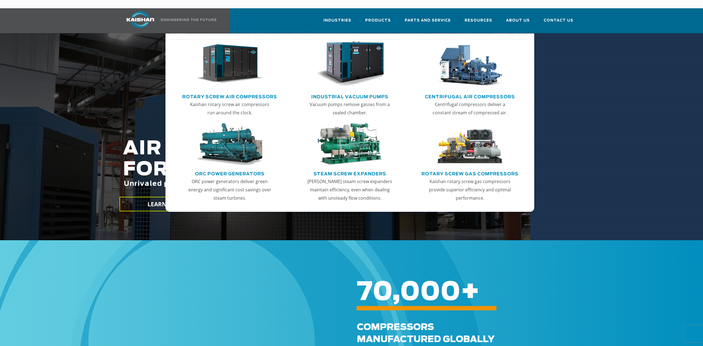
click at [231, 92] on link "Rotary Screw Air Compressors" at bounding box center [229, 96] width 95 height 8
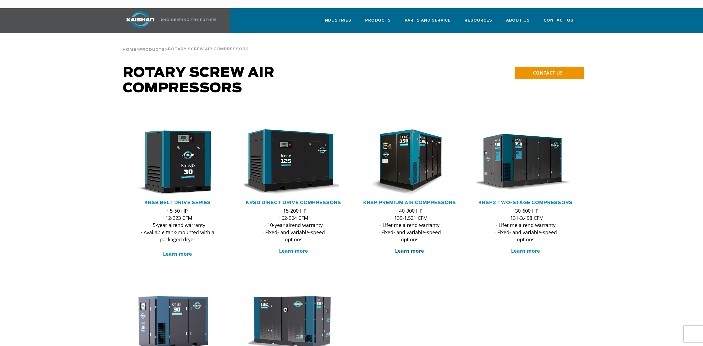
click at [417, 247] on strong "Learn more" at bounding box center [409, 250] width 29 height 7
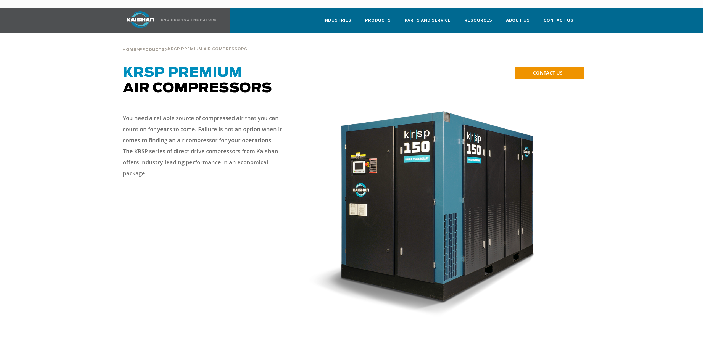
click at [417, 241] on img at bounding box center [430, 212] width 245 height 210
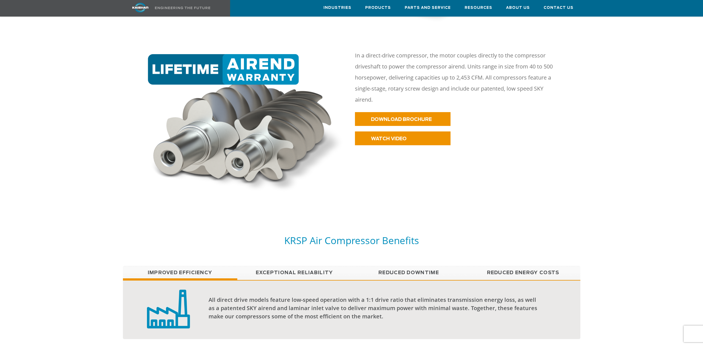
scroll to position [359, 0]
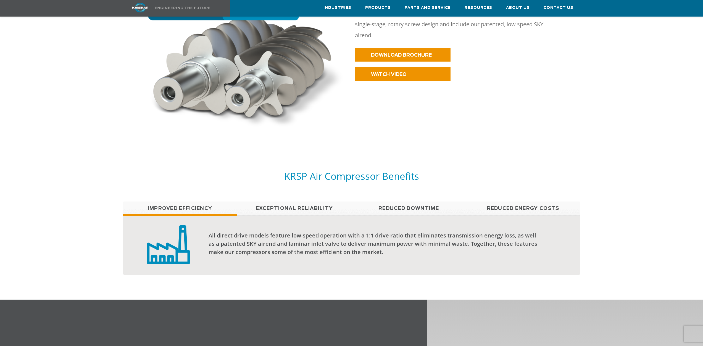
click at [316, 202] on link "Exceptional reliability" at bounding box center [294, 209] width 114 height 14
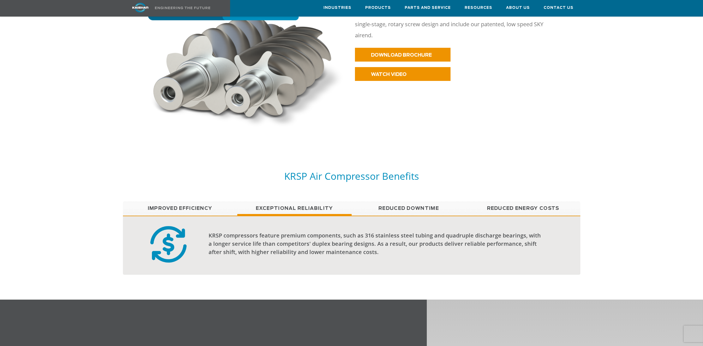
click at [409, 202] on link "Reduced Downtime" at bounding box center [408, 209] width 114 height 14
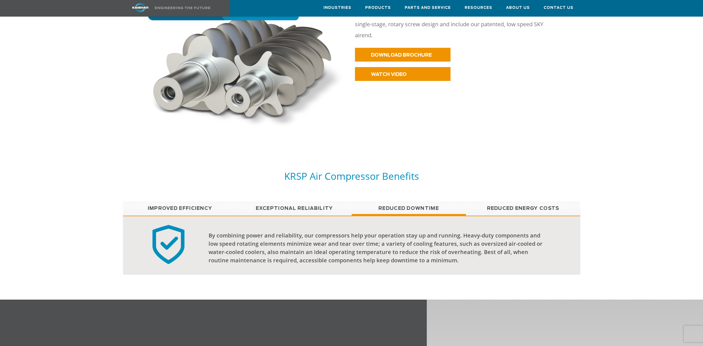
click at [521, 202] on link "Reduced Energy Costs" at bounding box center [523, 209] width 114 height 14
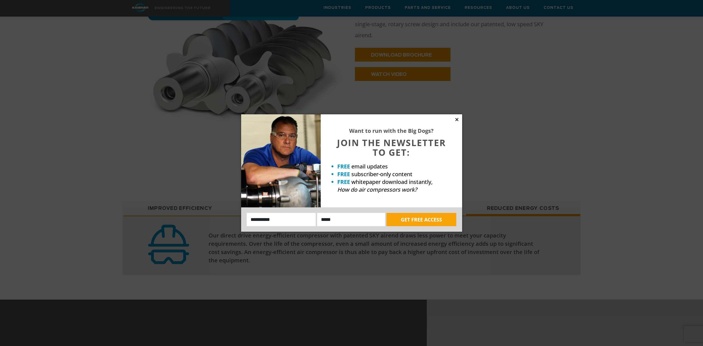
click at [455, 120] on icon at bounding box center [456, 119] width 5 height 5
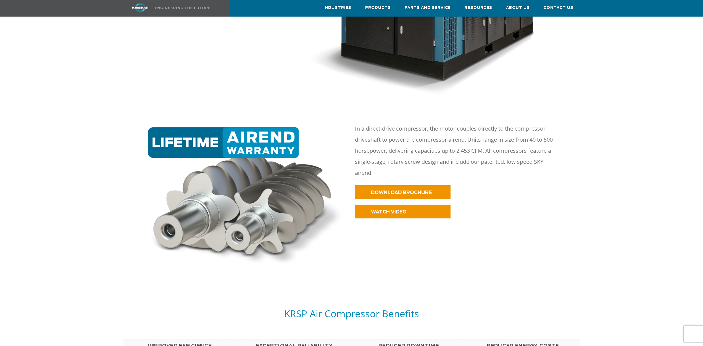
scroll to position [221, 0]
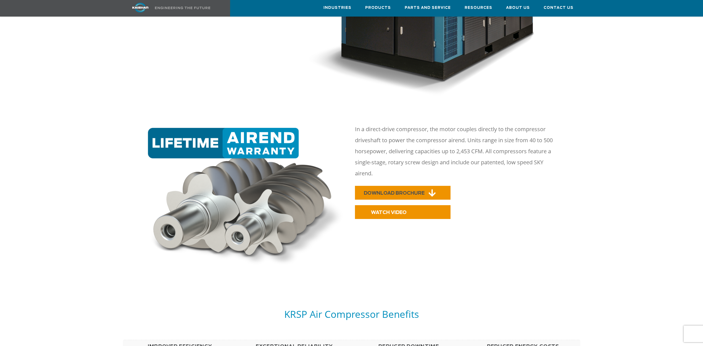
click at [399, 186] on link "DOWNLOAD BROCHURE" at bounding box center [403, 193] width 96 height 14
